Goal: Transaction & Acquisition: Purchase product/service

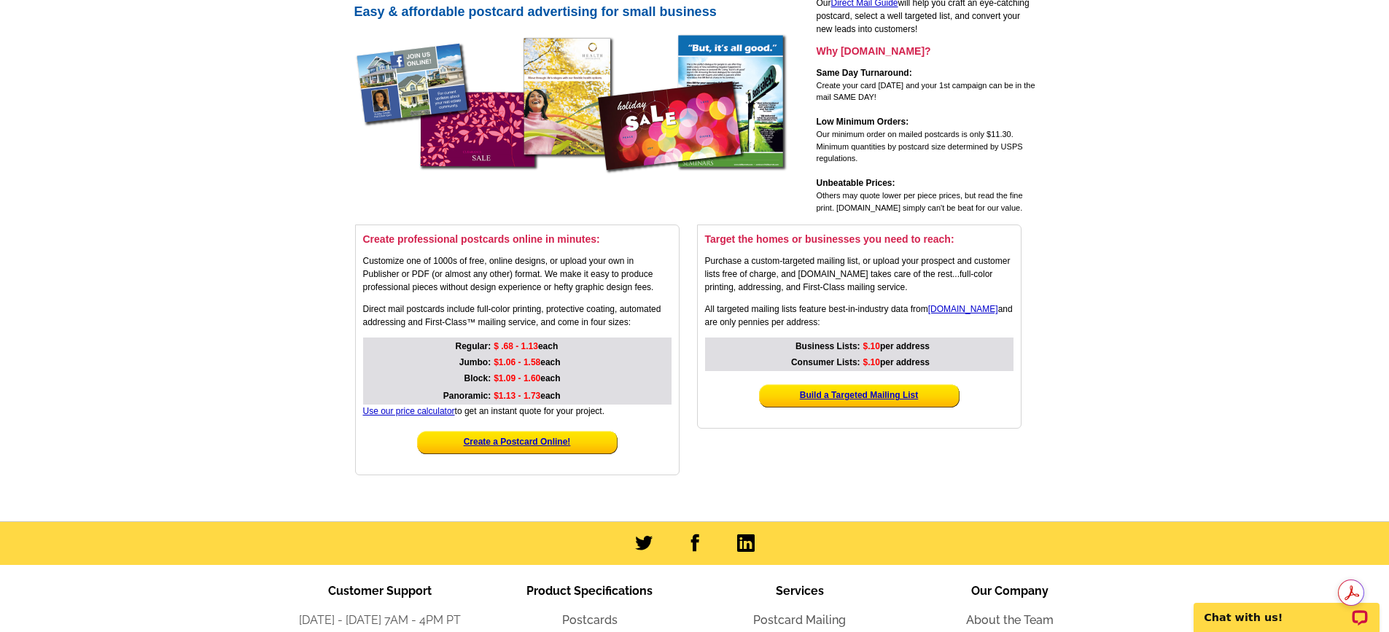
scroll to position [146, 0]
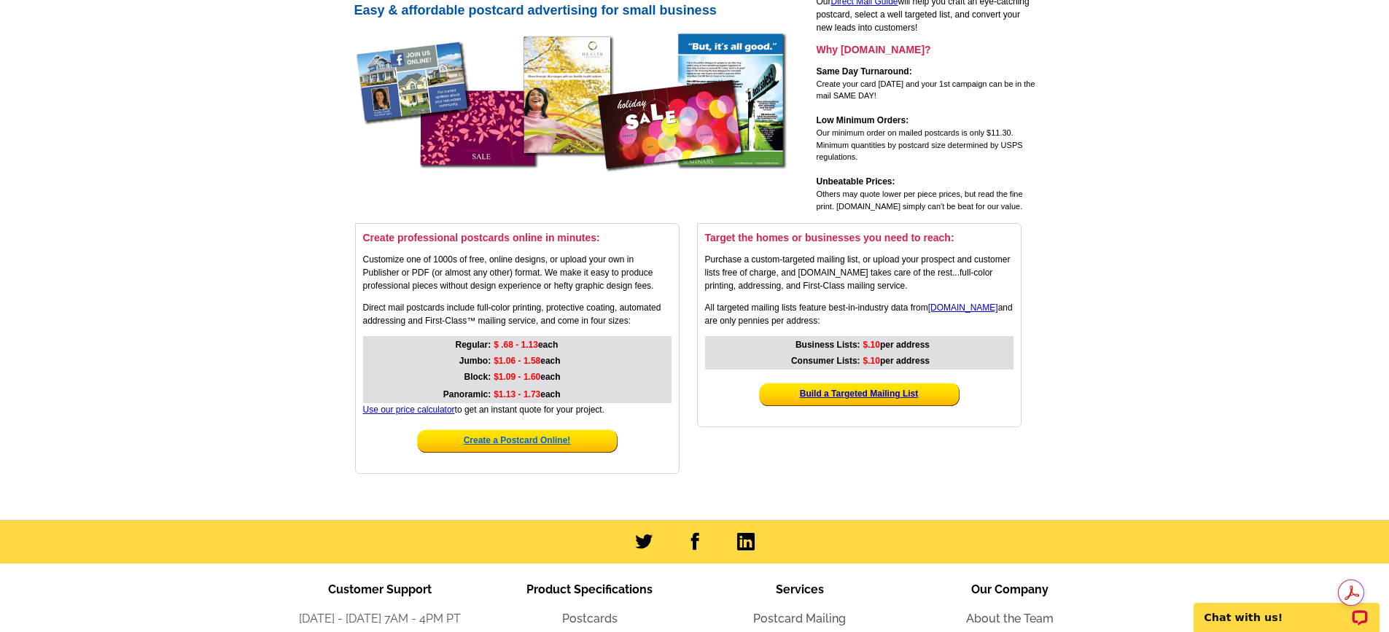
click at [521, 437] on strong "Create a Postcard Online!" at bounding box center [517, 440] width 107 height 10
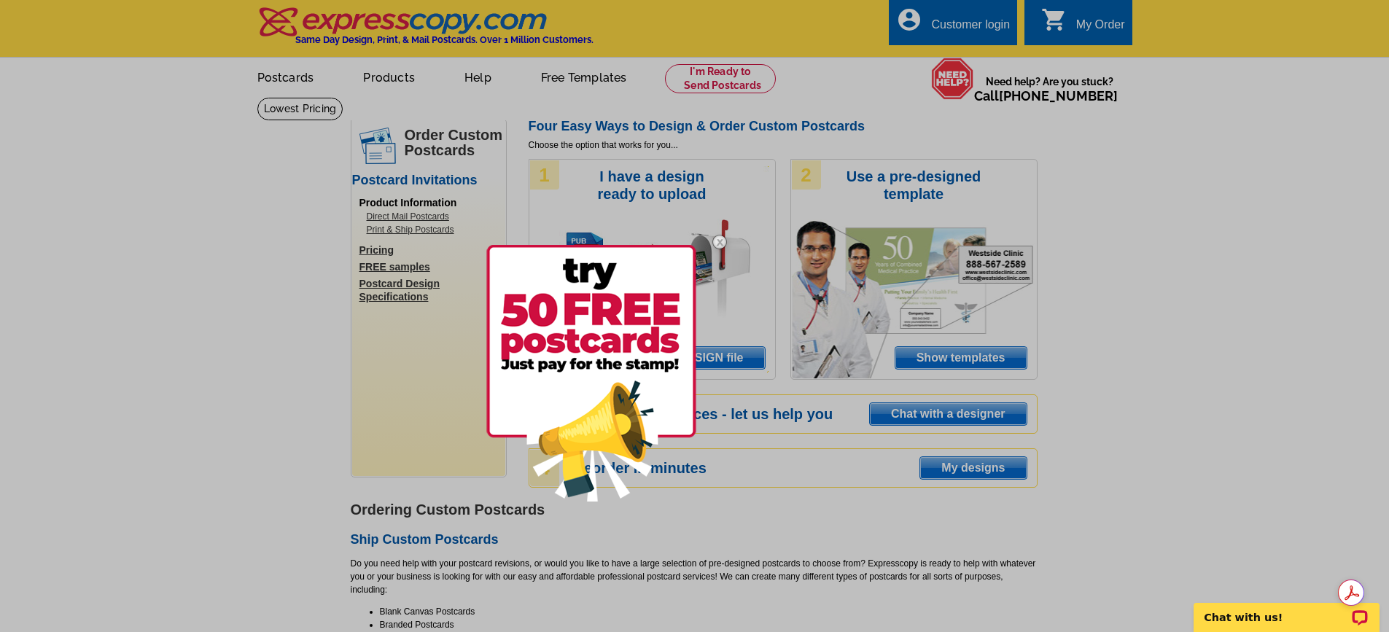
click at [707, 442] on div at bounding box center [613, 373] width 254 height 305
click at [720, 240] on img at bounding box center [720, 242] width 42 height 42
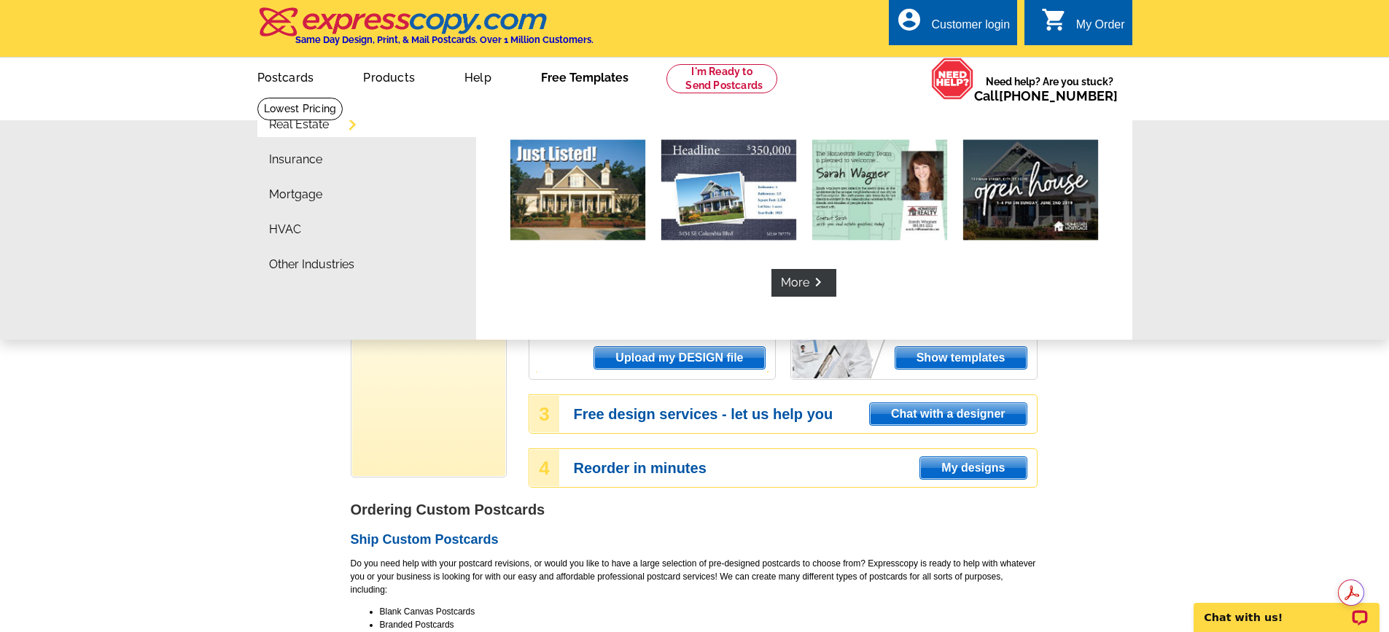
click at [593, 81] on link "Free Templates" at bounding box center [585, 76] width 134 height 34
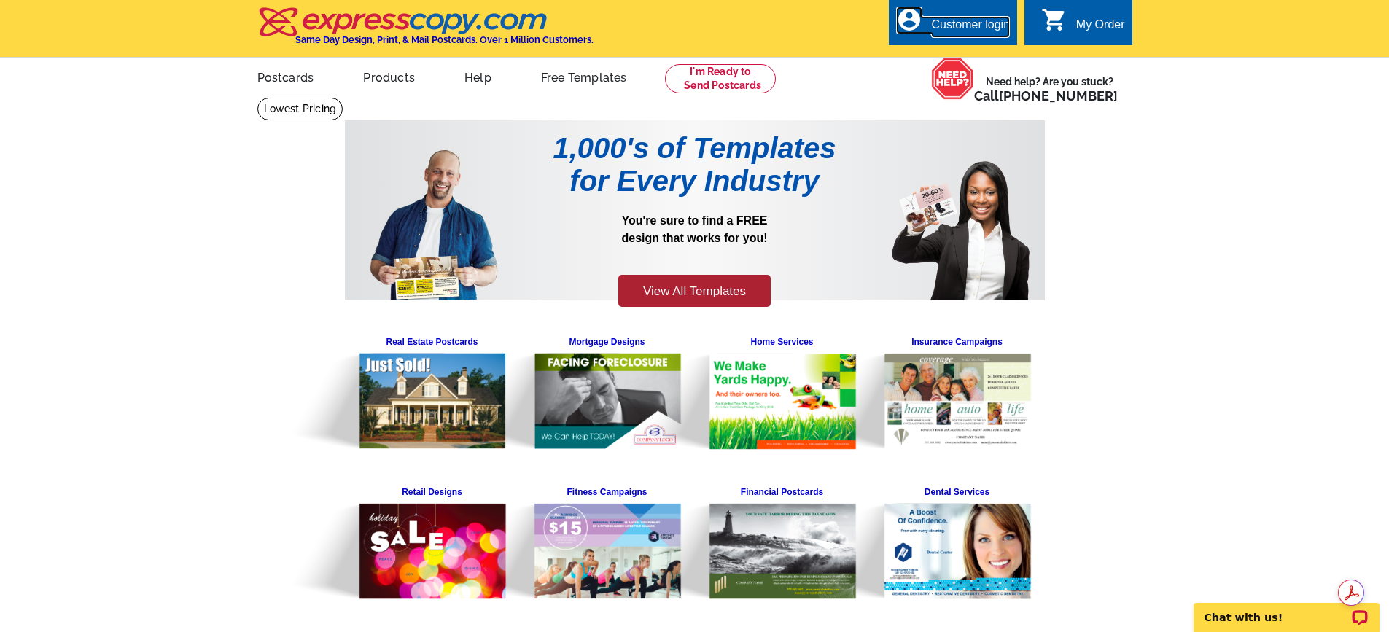
click at [974, 23] on div "Customer login" at bounding box center [970, 28] width 79 height 20
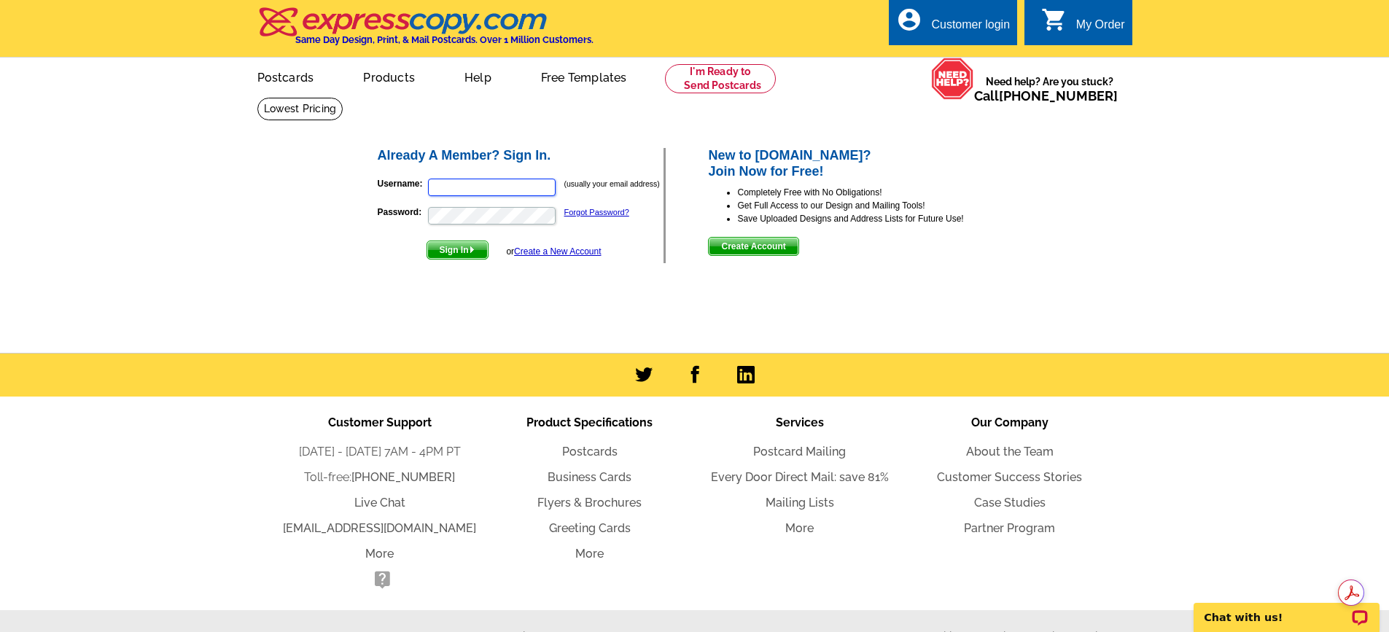
type input "jbrooks30@comcast.net"
click at [462, 252] on span "Sign In" at bounding box center [457, 249] width 61 height 17
